Goal: Task Accomplishment & Management: Use online tool/utility

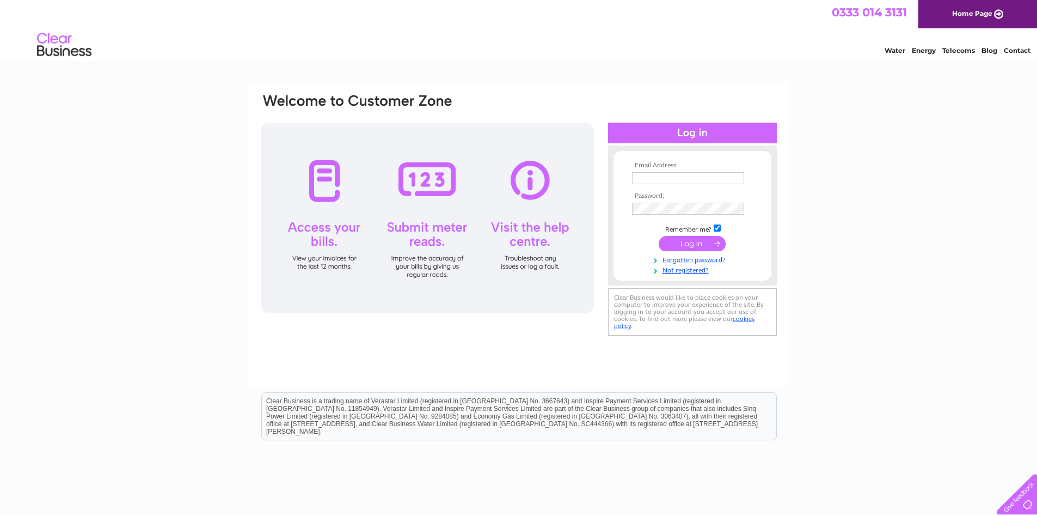
type input "fairmuir.sc@hotmail.co.uk"
click at [693, 241] on input "submit" at bounding box center [692, 243] width 67 height 15
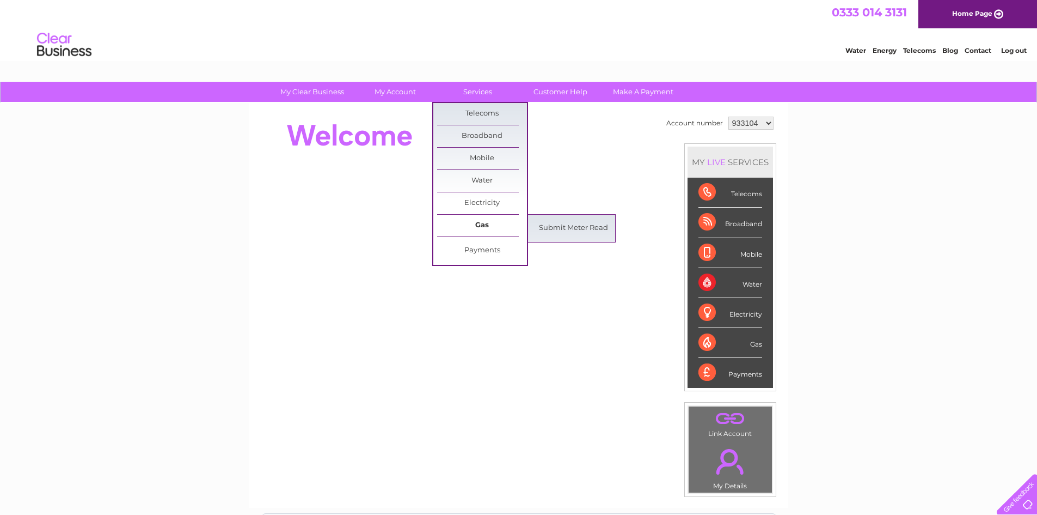
click at [479, 222] on link "Gas" at bounding box center [482, 226] width 90 height 22
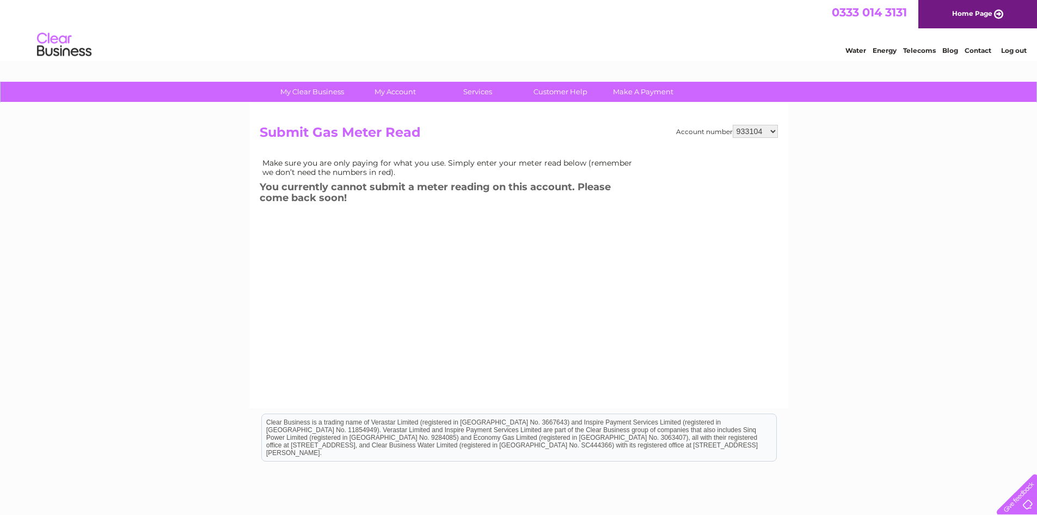
click at [773, 132] on select "933104 1028280" at bounding box center [755, 131] width 45 height 13
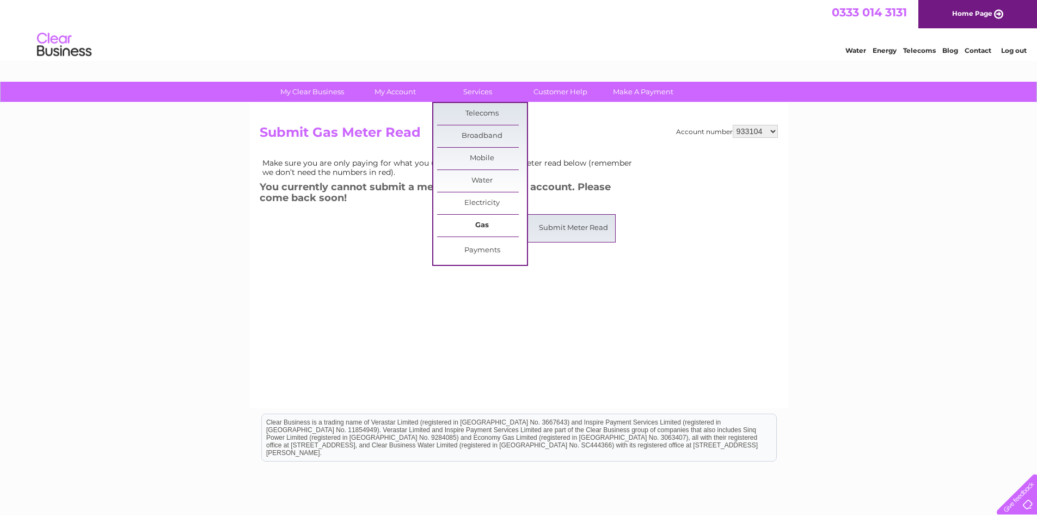
click at [469, 227] on link "Gas" at bounding box center [482, 226] width 90 height 22
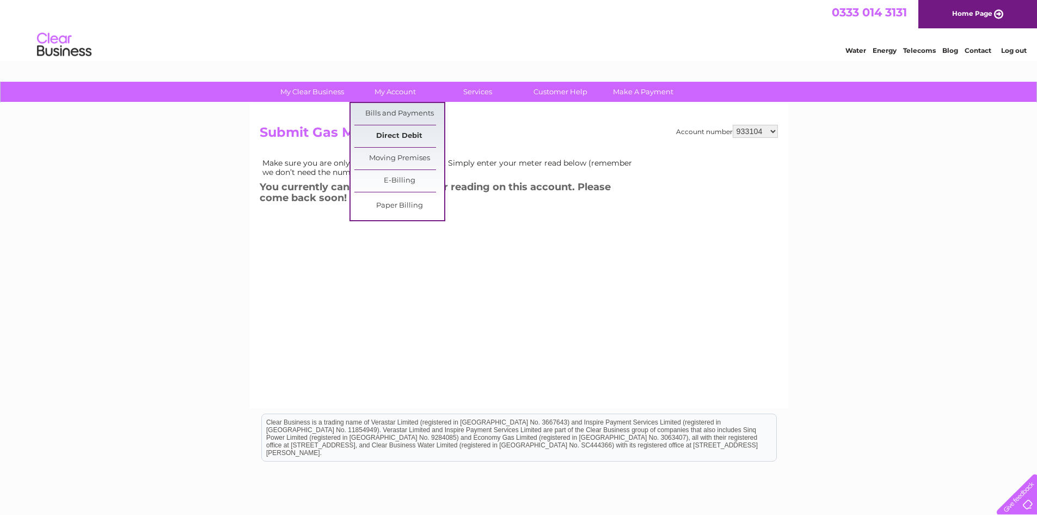
click at [399, 139] on link "Direct Debit" at bounding box center [399, 136] width 90 height 22
click at [403, 113] on link "Bills and Payments" at bounding box center [399, 114] width 90 height 22
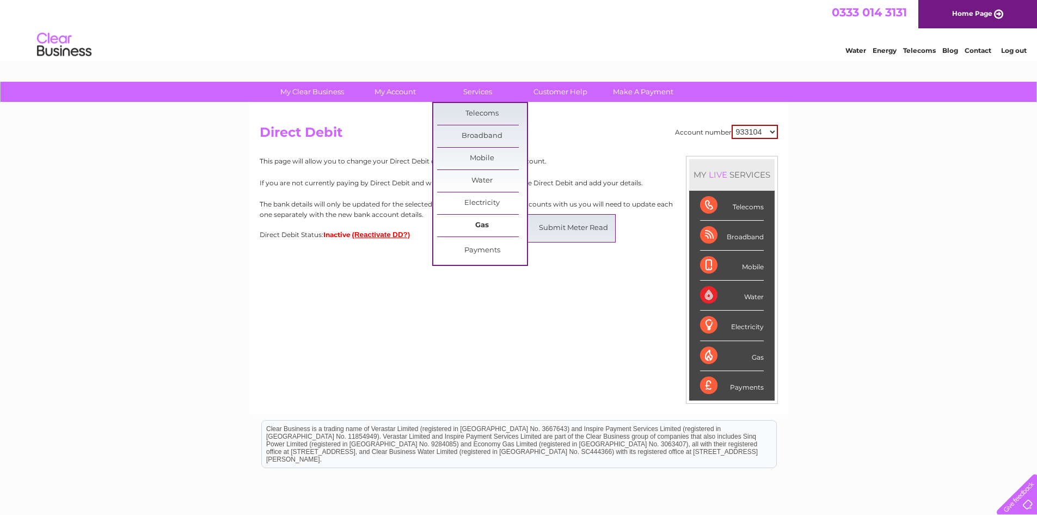
click at [479, 221] on link "Gas" at bounding box center [482, 226] width 90 height 22
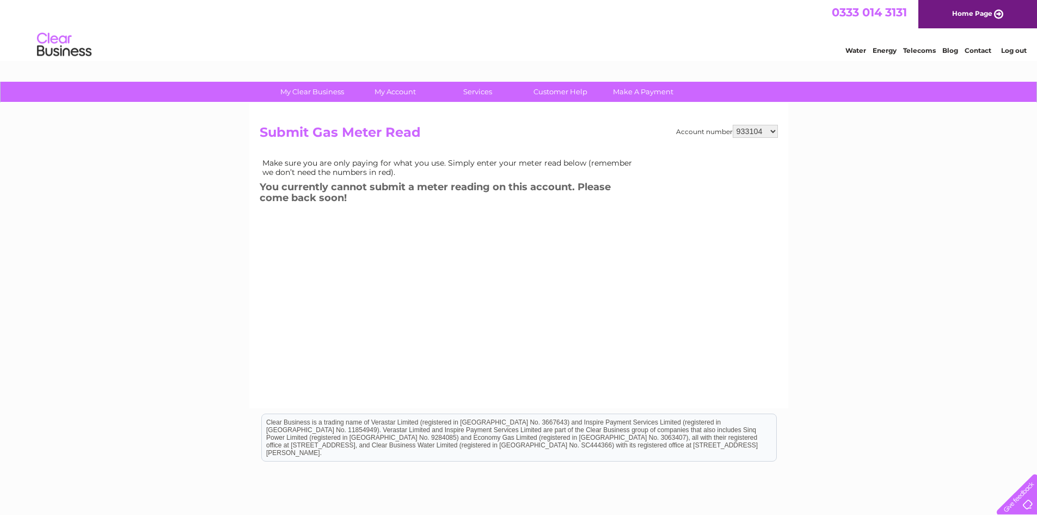
click at [772, 129] on select "933104 1028280" at bounding box center [755, 131] width 45 height 13
select select "1028280"
click at [733, 125] on select "933104 1028280" at bounding box center [755, 131] width 45 height 13
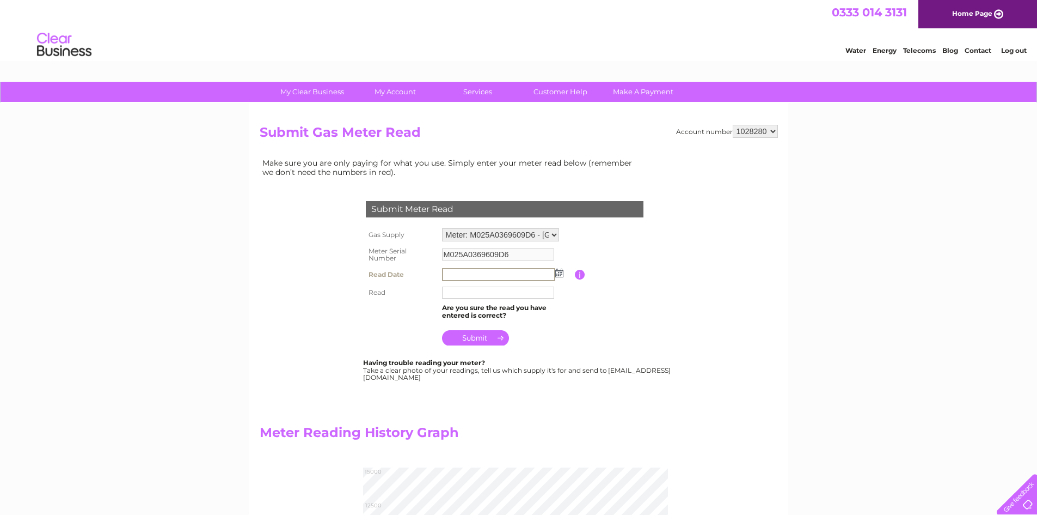
click at [463, 272] on input "text" at bounding box center [498, 274] width 113 height 13
click at [464, 274] on input "text" at bounding box center [498, 274] width 113 height 13
click at [462, 274] on input "text" at bounding box center [498, 274] width 113 height 13
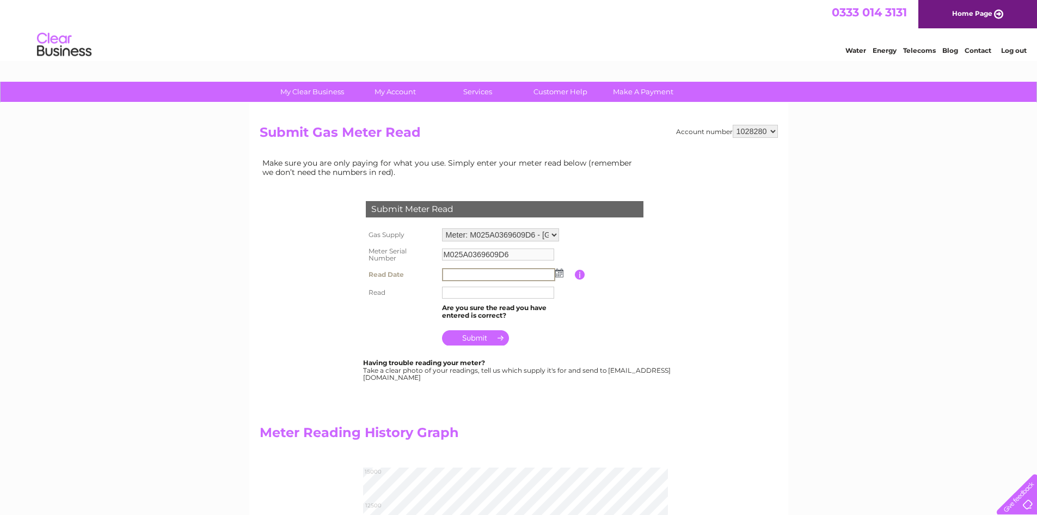
click at [462, 274] on input "text" at bounding box center [498, 274] width 113 height 13
click at [561, 275] on img at bounding box center [558, 272] width 8 height 9
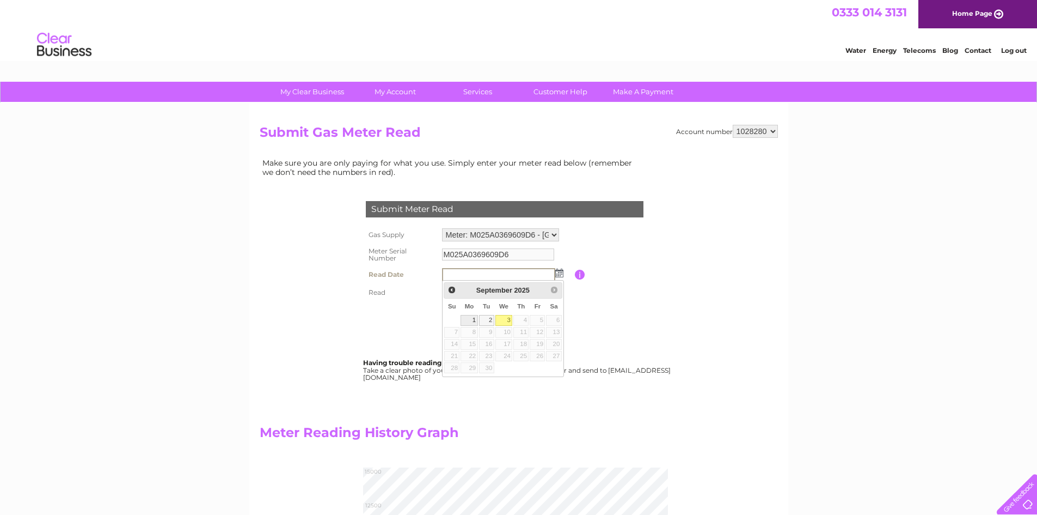
click at [476, 316] on link "1" at bounding box center [469, 320] width 17 height 11
type input "2025/09/01"
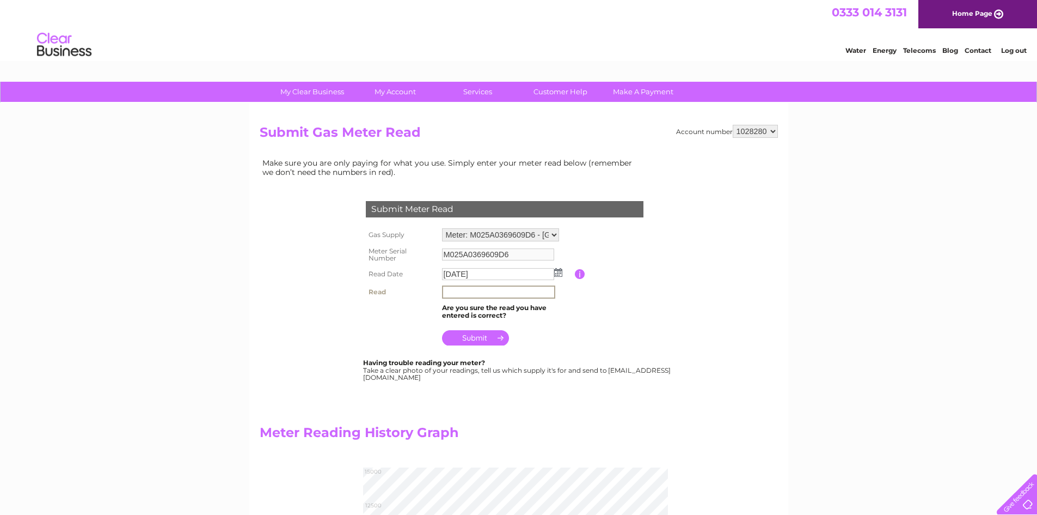
click at [480, 292] on input "text" at bounding box center [498, 291] width 113 height 13
type input "13471"
click at [485, 339] on input "submit" at bounding box center [475, 336] width 67 height 15
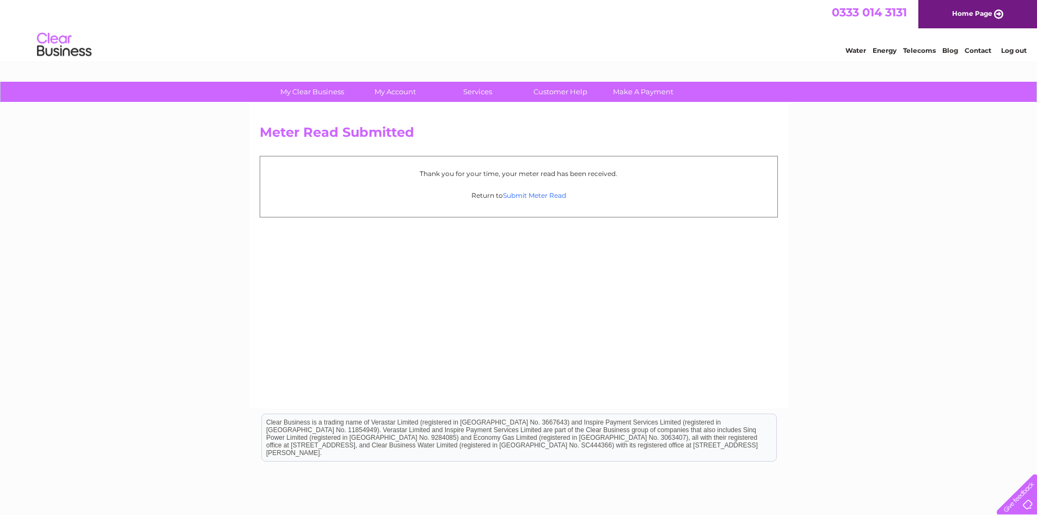
click at [556, 195] on link "Submit Meter Read" at bounding box center [534, 195] width 63 height 8
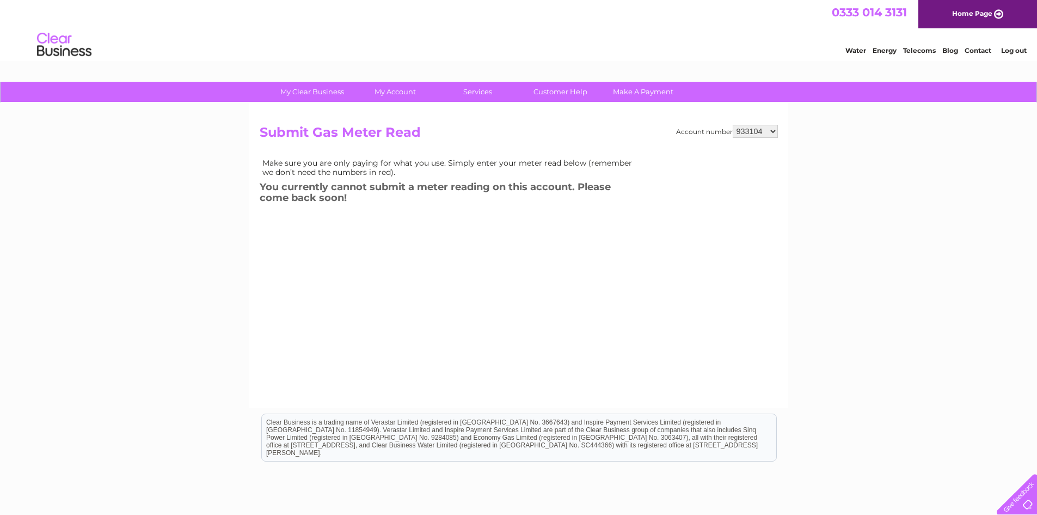
click at [772, 130] on select "933104 1028280" at bounding box center [755, 131] width 45 height 13
select select "1028280"
click at [733, 125] on select "933104 1028280" at bounding box center [755, 131] width 45 height 13
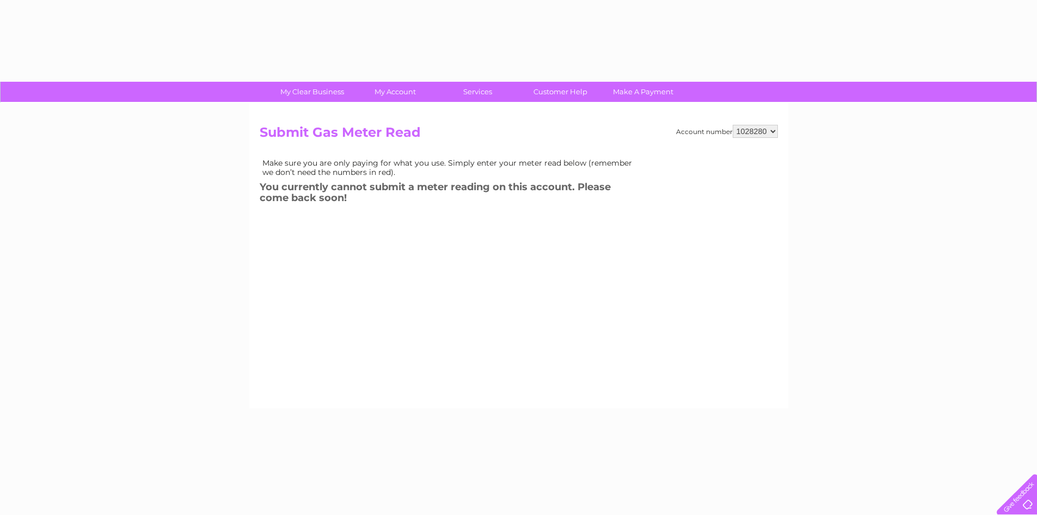
select select "1028280"
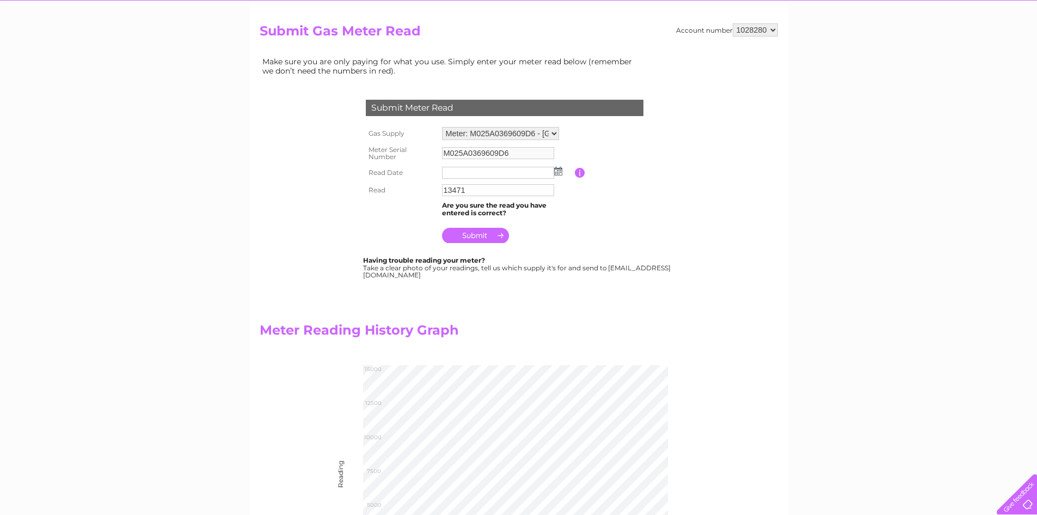
scroll to position [327, 0]
